Goal: Information Seeking & Learning: Learn about a topic

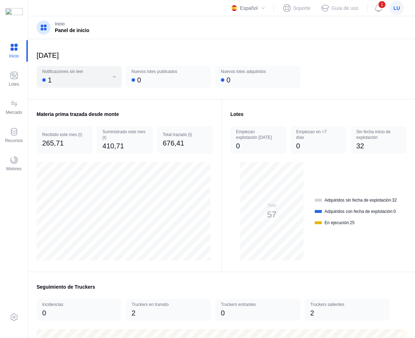
click at [90, 78] on div "1" at bounding box center [75, 80] width 66 height 10
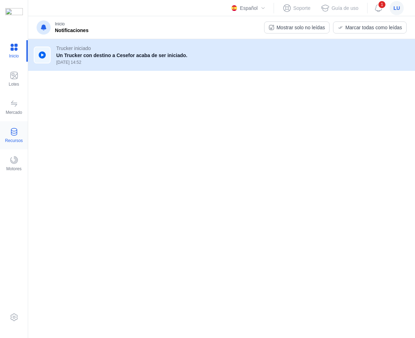
click at [14, 132] on span at bounding box center [14, 131] width 8 height 8
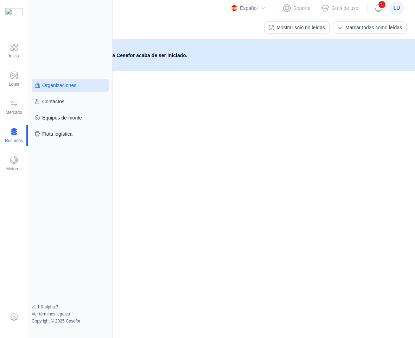
click at [62, 89] on link "Organizaciones" at bounding box center [70, 85] width 77 height 13
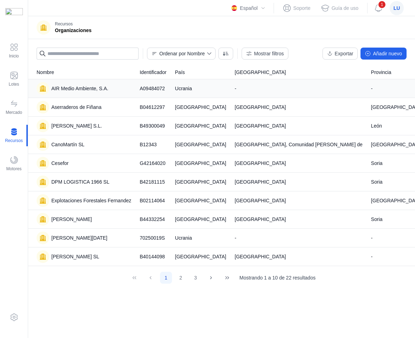
click at [93, 88] on div "AIR Medio Ambiente, S.A." at bounding box center [79, 88] width 57 height 7
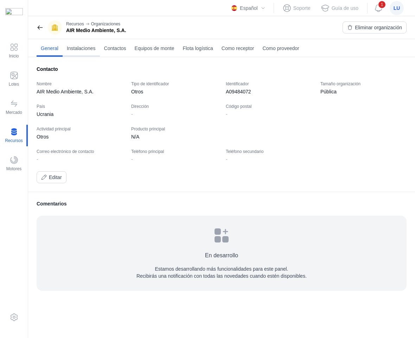
click at [84, 52] on link "Instalaciones" at bounding box center [81, 48] width 37 height 18
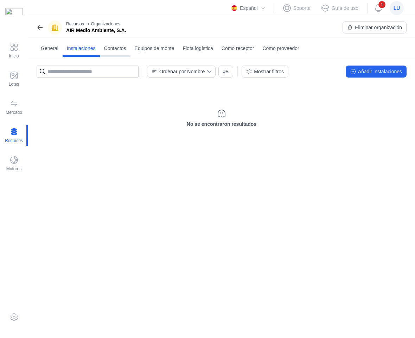
click at [122, 43] on link "Contactos" at bounding box center [115, 48] width 31 height 18
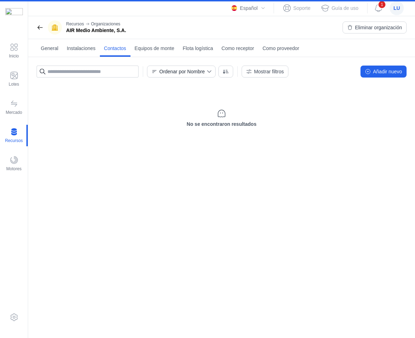
click at [36, 31] on header "Recursos Organizaciones AIR Medio Ambiente, S.A. Eliminar organización" at bounding box center [221, 27] width 387 height 23
click at [39, 29] on span at bounding box center [40, 27] width 7 height 7
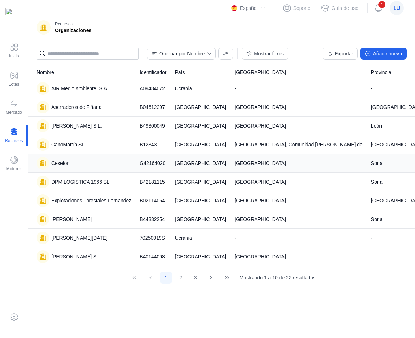
click at [74, 163] on div "Cesefor" at bounding box center [84, 163] width 95 height 13
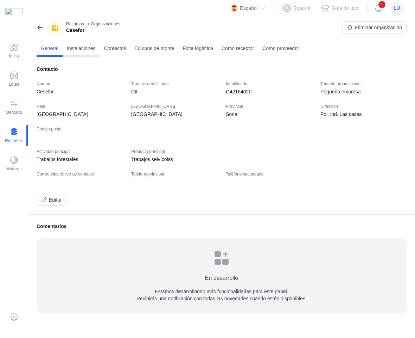
click at [96, 48] on span "Instalaciones" at bounding box center [81, 48] width 29 height 7
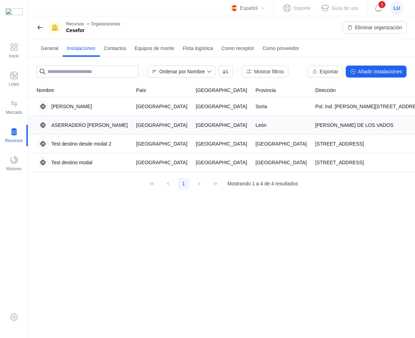
click at [71, 124] on div "ASERRADERO [PERSON_NAME]" at bounding box center [89, 124] width 76 height 7
